Goal: Find specific page/section

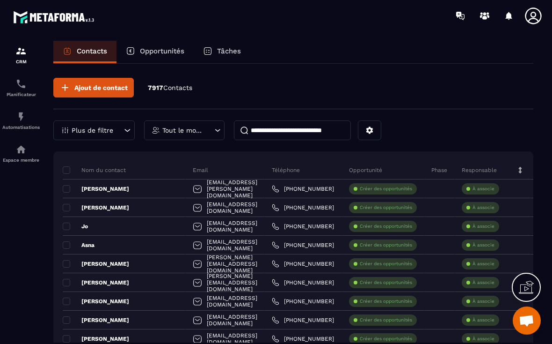
scroll to position [14, 0]
click at [186, 127] on p "Tout le monde" at bounding box center [183, 130] width 42 height 7
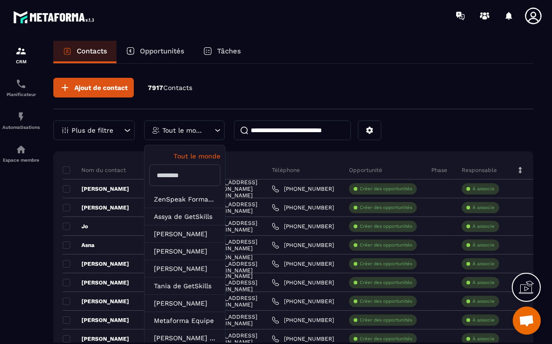
click at [199, 164] on input "text" at bounding box center [184, 175] width 71 height 22
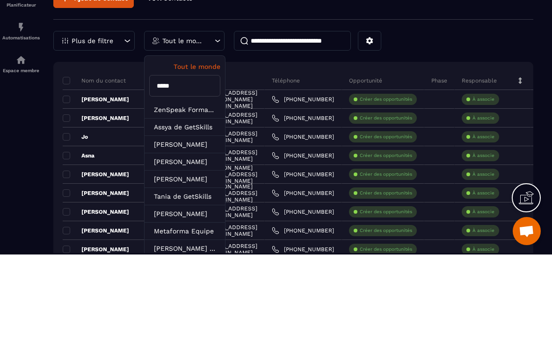
type input "******"
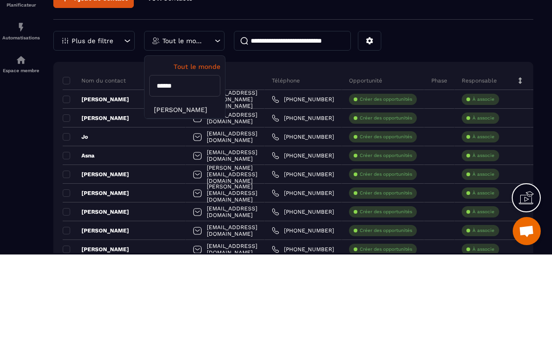
click at [164, 191] on li "[PERSON_NAME]" at bounding box center [185, 199] width 81 height 17
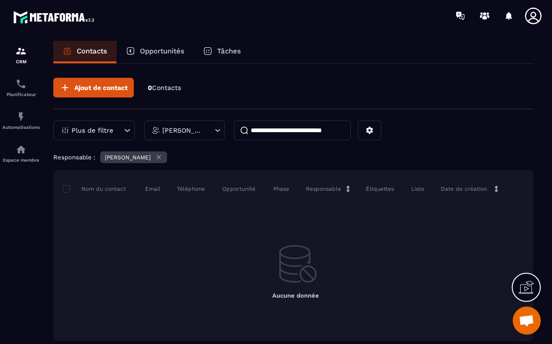
click at [147, 47] on p "Opportunités" at bounding box center [162, 51] width 44 height 8
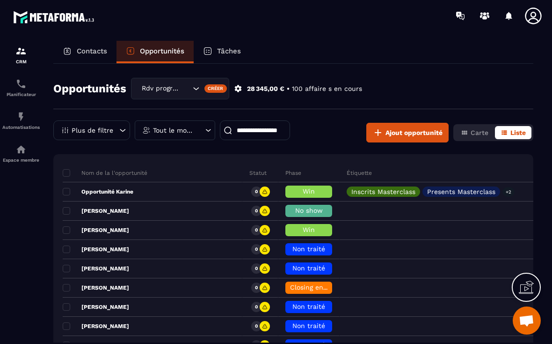
click at [170, 127] on p "Tout le monde" at bounding box center [174, 130] width 42 height 7
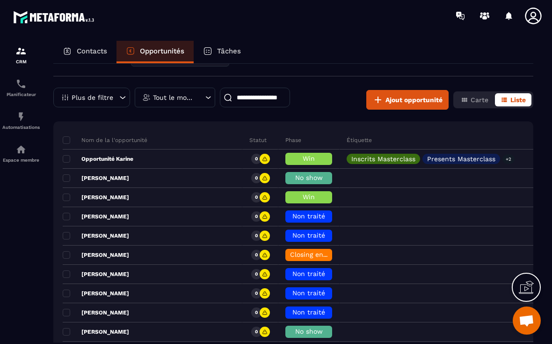
scroll to position [30, 0]
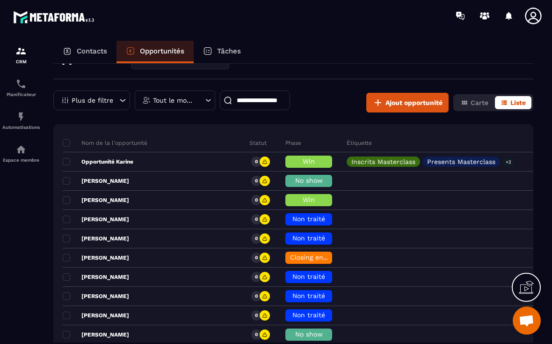
click at [181, 97] on p "Tout le monde" at bounding box center [174, 100] width 42 height 7
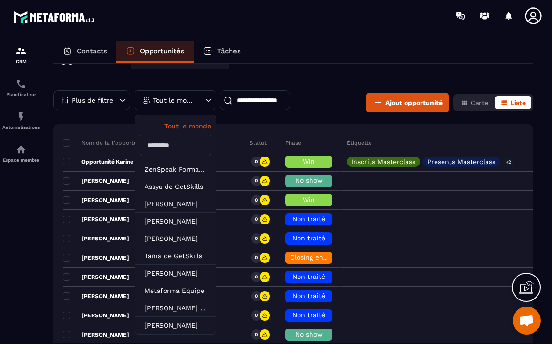
click at [184, 136] on input "text" at bounding box center [175, 145] width 71 height 22
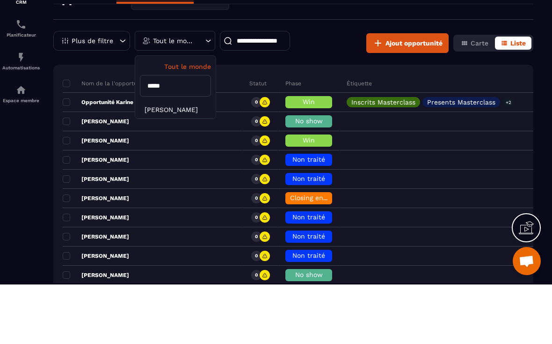
type input "******"
click at [173, 161] on li "[PERSON_NAME]" at bounding box center [175, 169] width 81 height 17
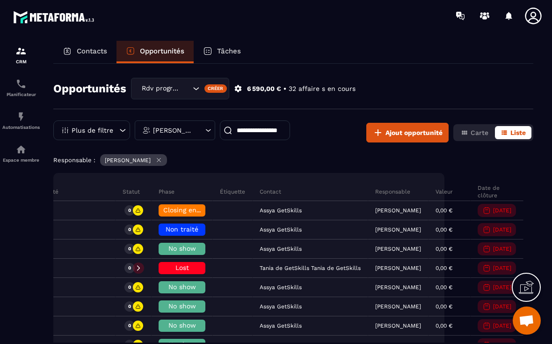
scroll to position [0, 0]
